Goal: Obtain resource: Obtain resource

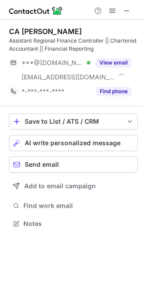
scroll to position [217, 143]
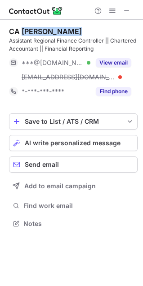
copy div "Yash Choukade"
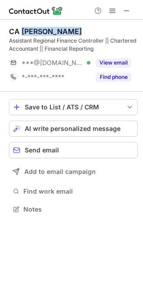
copy div "Yash Choukade"
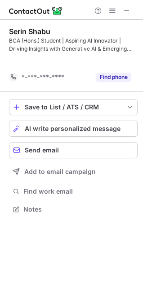
scroll to position [188, 143]
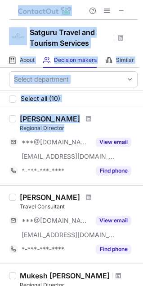
drag, startPoint x: 92, startPoint y: 157, endPoint x: -265, endPoint y: 151, distance: 356.8
click at [0, 151] on html "Satguru Travel and Tourism Services About About Company Decision makers View Em…" at bounding box center [71, 143] width 143 height 286
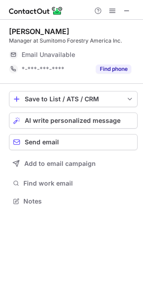
scroll to position [4, 4]
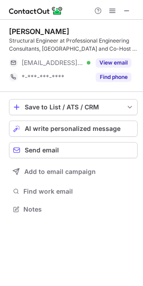
scroll to position [203, 143]
click at [43, 24] on div "Zach Bowden Structural Engineer at Professional Engineering Consultants, PA and…" at bounding box center [73, 56] width 128 height 72
copy div "Bowden"
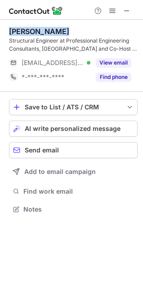
copy div "Zach Bowden"
click at [43, 24] on div "Zach Bowden Structural Engineer at Professional Engineering Consultants, PA and…" at bounding box center [73, 56] width 128 height 72
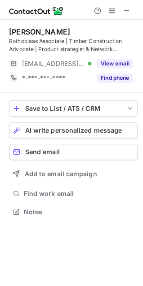
scroll to position [203, 143]
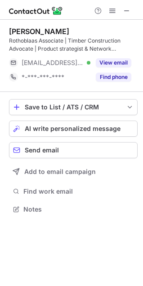
click at [28, 39] on div "Rothoblaas Associate | Timber Construction Advocate | Product strategist & Netw…" at bounding box center [73, 45] width 128 height 16
click at [28, 28] on div "[PERSON_NAME]" at bounding box center [39, 31] width 60 height 9
copy div "Lang"
click at [28, 28] on div "[PERSON_NAME]" at bounding box center [39, 31] width 60 height 9
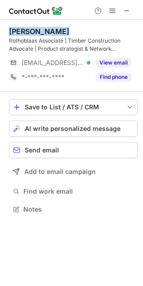
copy div "[PERSON_NAME]"
click at [28, 28] on div "[PERSON_NAME]" at bounding box center [39, 31] width 60 height 9
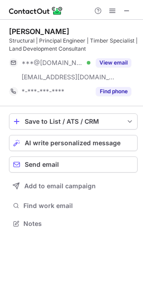
scroll to position [217, 143]
click at [46, 27] on div "Andrew Melchers" at bounding box center [39, 31] width 60 height 9
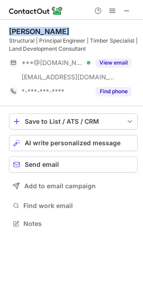
click at [46, 27] on div "Andrew Melchers" at bounding box center [39, 31] width 60 height 9
copy div "Andrew Melchers"
click at [46, 27] on div "Andrew Melchers" at bounding box center [39, 31] width 60 height 9
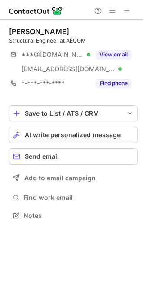
scroll to position [209, 143]
click at [34, 31] on div "[PERSON_NAME]" at bounding box center [39, 31] width 60 height 9
copy div "Mohamed"
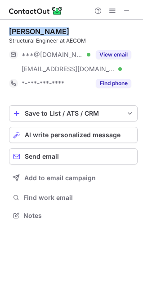
click at [34, 31] on div "Mohamed Hashem" at bounding box center [39, 31] width 60 height 9
copy div "Mohamed Hashem"
click at [34, 31] on div "Mohamed Hashem" at bounding box center [39, 31] width 60 height 9
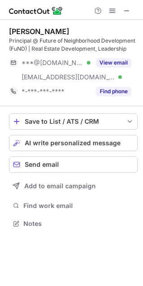
scroll to position [217, 143]
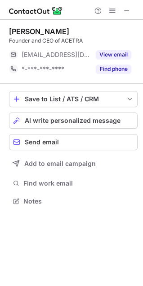
scroll to position [195, 143]
click at [35, 29] on div "[PERSON_NAME]" at bounding box center [39, 31] width 60 height 9
copy div "Milutinovic"
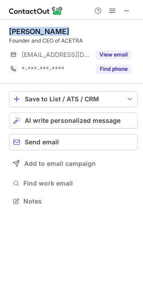
copy div "[PERSON_NAME]"
click at [35, 29] on div "[PERSON_NAME]" at bounding box center [39, 31] width 60 height 9
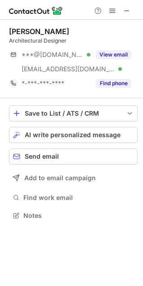
scroll to position [209, 143]
click at [30, 26] on div "[PERSON_NAME] Architectural Designer ***@[DOMAIN_NAME] Verified [EMAIL_ADDRESS]…" at bounding box center [73, 59] width 128 height 78
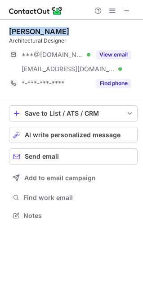
click at [30, 26] on div "[PERSON_NAME] Architectural Designer ***@[DOMAIN_NAME] Verified [EMAIL_ADDRESS]…" at bounding box center [73, 59] width 128 height 78
copy div "[PERSON_NAME]"
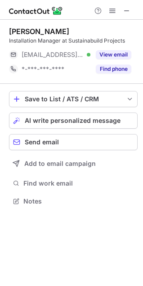
scroll to position [195, 143]
click at [65, 30] on div "[PERSON_NAME]" at bounding box center [39, 31] width 60 height 9
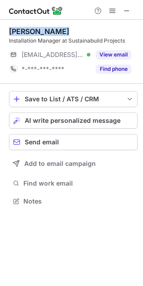
click at [65, 30] on div "Reginald Benjamin" at bounding box center [39, 31] width 60 height 9
copy div "Reginald Benjamin"
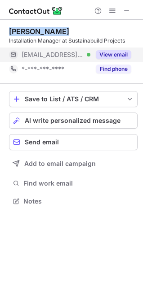
click at [108, 50] on button "View email" at bounding box center [112, 54] width 35 height 9
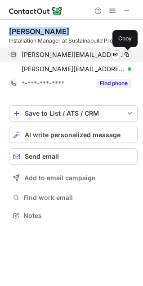
scroll to position [209, 143]
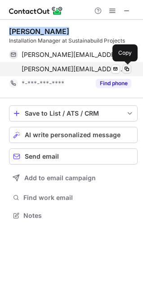
click at [126, 71] on span at bounding box center [126, 68] width 7 height 7
